Goal: Find specific page/section: Find specific page/section

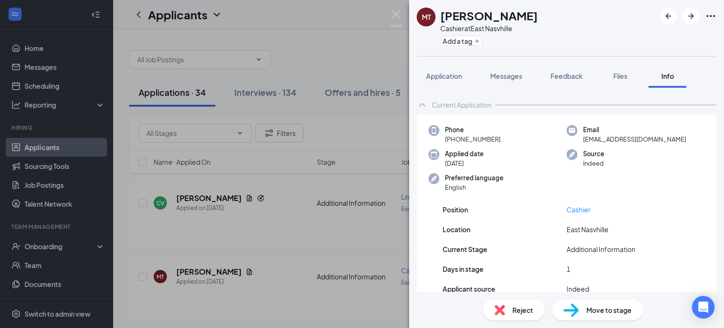
click at [317, 39] on div "MT [PERSON_NAME] at [GEOGRAPHIC_DATA] Add a tag Application Messages Feedback F…" at bounding box center [362, 164] width 724 height 328
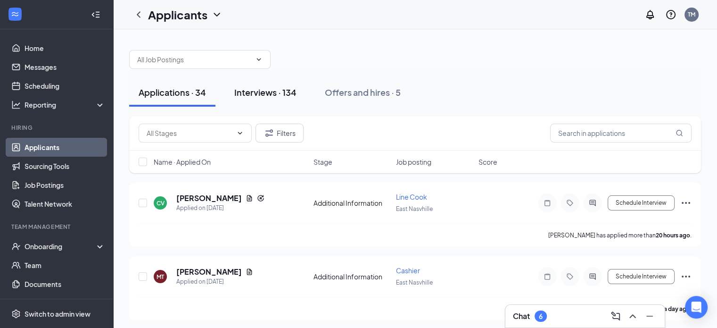
click at [264, 94] on div "Interviews · 134" at bounding box center [265, 92] width 62 height 12
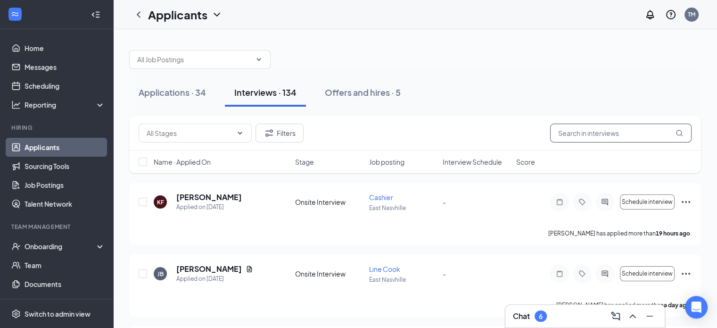
click at [581, 132] on input "text" at bounding box center [620, 133] width 141 height 19
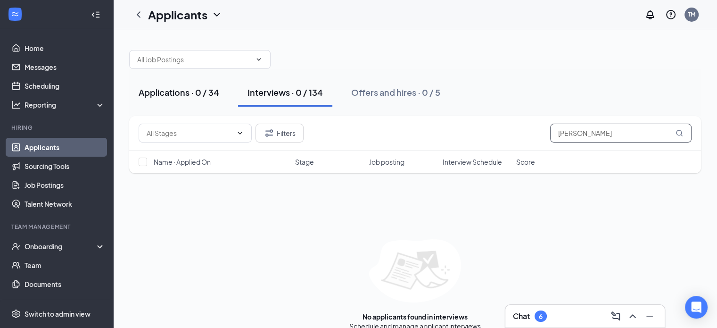
type input "[PERSON_NAME]"
click at [182, 96] on div "Applications · 0 / 34" at bounding box center [179, 92] width 81 height 12
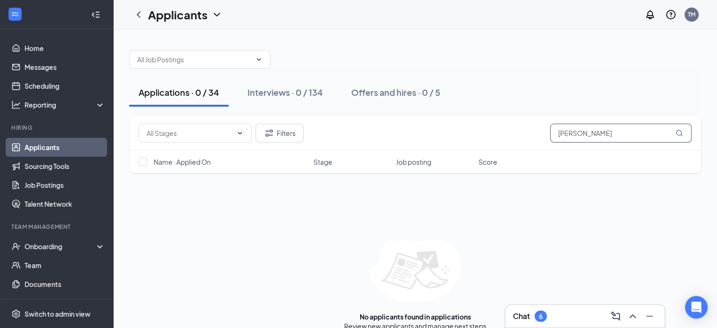
drag, startPoint x: 583, startPoint y: 130, endPoint x: 591, endPoint y: 138, distance: 11.0
click at [591, 138] on input "[PERSON_NAME]" at bounding box center [620, 133] width 141 height 19
click at [580, 130] on input "[PERSON_NAME]" at bounding box center [620, 133] width 141 height 19
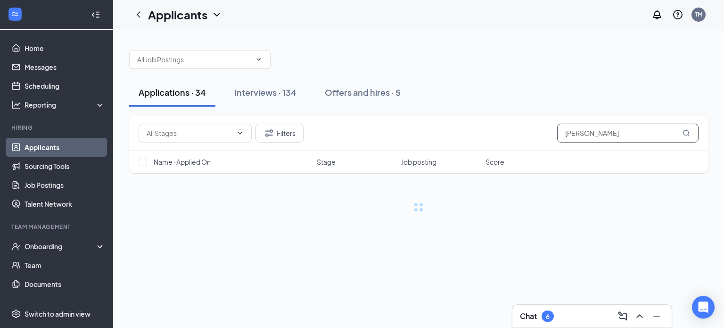
type input "[PERSON_NAME]"
click at [283, 99] on button "Interviews · 134" at bounding box center [265, 92] width 81 height 28
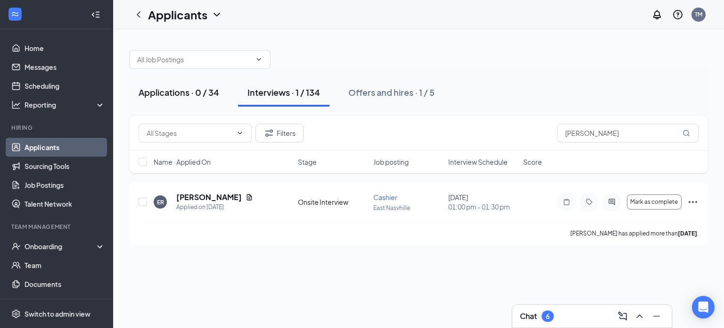
click at [149, 82] on button "Applications · 0 / 34" at bounding box center [178, 92] width 99 height 28
